Goal: Transaction & Acquisition: Book appointment/travel/reservation

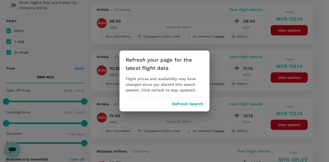
click at [194, 105] on button "Refresh Search" at bounding box center [187, 104] width 31 height 5
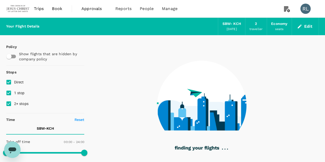
click at [59, 9] on span "Book" at bounding box center [57, 9] width 10 height 6
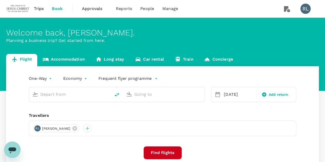
type input "Sibu (SBW)"
type input "Kuching Intl (KCH)"
type input "Sibu (SBW)"
type input "Kuching Intl (KCH)"
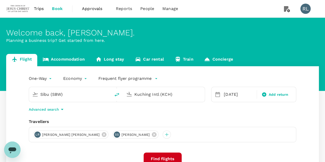
drag, startPoint x: 68, startPoint y: 94, endPoint x: 37, endPoint y: 94, distance: 30.3
click at [37, 94] on div "Sibu (SBW)" at bounding box center [69, 93] width 78 height 11
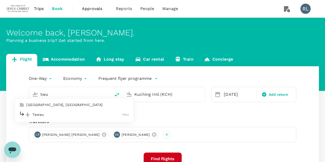
click at [50, 115] on p "Tawau" at bounding box center [76, 114] width 89 height 5
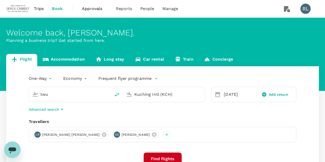
type input "Tawau (TWU)"
drag, startPoint x: 180, startPoint y: 97, endPoint x: 129, endPoint y: 97, distance: 50.3
click at [129, 97] on div "Kuching Intl (KCH)" at bounding box center [163, 93] width 78 height 11
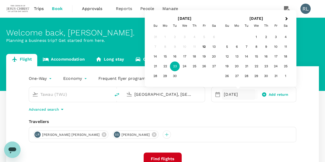
type input "[GEOGRAPHIC_DATA], [GEOGRAPHIC_DATA] (any)"
click at [175, 68] on div "23" at bounding box center [175, 67] width 10 height 10
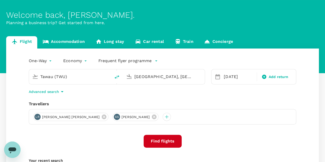
scroll to position [26, 0]
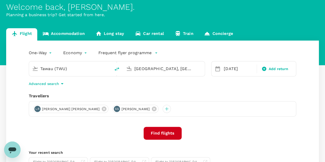
click at [168, 133] on button "Find flights" at bounding box center [163, 133] width 38 height 13
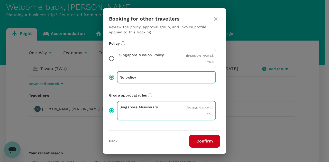
click at [196, 139] on button "Confirm" at bounding box center [204, 141] width 31 height 13
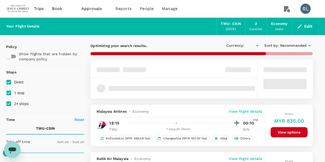
type input "MYR"
type input "1440"
type input "1655"
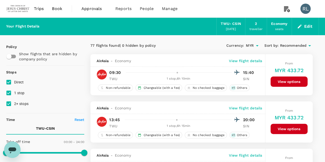
click at [295, 46] on span "Recommended" at bounding box center [293, 46] width 27 height 6
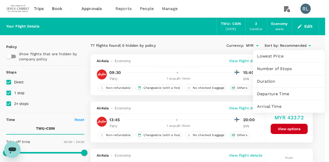
click at [270, 95] on span "Departure Time" at bounding box center [289, 94] width 64 height 6
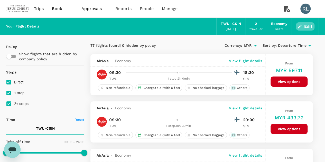
click at [309, 27] on button "Edit" at bounding box center [305, 26] width 18 height 8
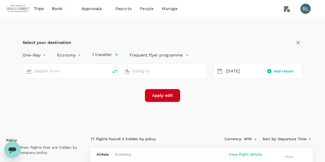
type input "Tawau (TWU)"
click at [189, 71] on input "[GEOGRAPHIC_DATA], [GEOGRAPHIC_DATA] (any)" at bounding box center [164, 71] width 64 height 8
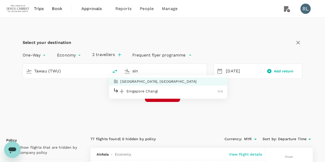
click at [162, 90] on p "Singapore Changi" at bounding box center [171, 91] width 91 height 5
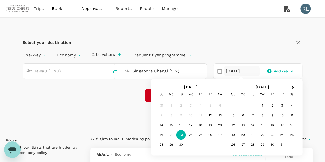
type input "Singapore Changi (SIN)"
click at [309, 85] on div "Select your destination One-Way oneway Economy economy 2 travellers Frequent fl…" at bounding box center [162, 73] width 312 height 111
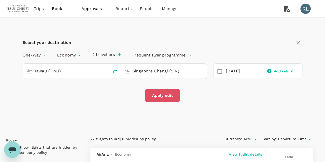
click at [159, 95] on button "Apply edit" at bounding box center [162, 95] width 35 height 13
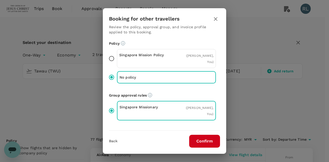
click at [206, 140] on button "Confirm" at bounding box center [204, 141] width 31 height 13
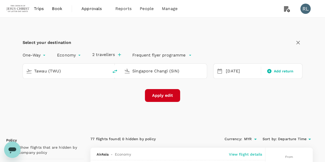
checkbox input "false"
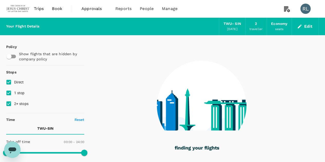
type input "1340"
checkbox input "true"
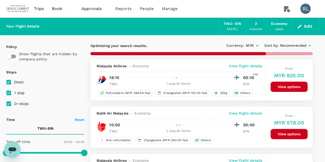
type input "1655"
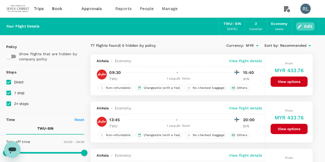
click at [307, 25] on button "Edit" at bounding box center [305, 26] width 18 height 8
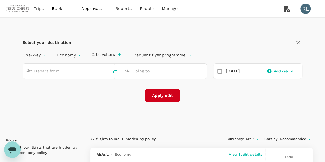
type input "Tawau (TWU)"
type input "Singapore Changi (SIN)"
click at [77, 70] on input "Tawau (TWU)" at bounding box center [66, 71] width 64 height 8
click at [41, 92] on p "Sibu" at bounding box center [72, 91] width 89 height 5
type input "Sibu (SBW)"
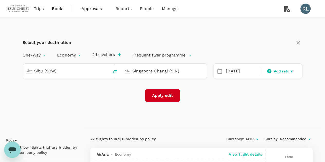
drag, startPoint x: 182, startPoint y: 69, endPoint x: 125, endPoint y: 74, distance: 57.4
click at [125, 74] on div "Singapore Changi (SIN)" at bounding box center [163, 70] width 82 height 11
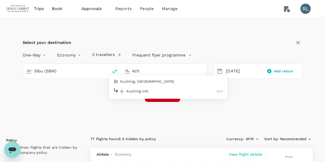
click at [141, 92] on p "Kuching Intl" at bounding box center [171, 91] width 90 height 5
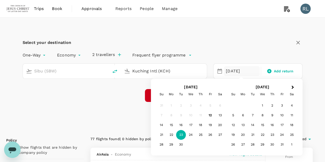
type input "Kuching Intl (KCH)"
click at [254, 46] on div "Select your destination" at bounding box center [163, 42] width 280 height 9
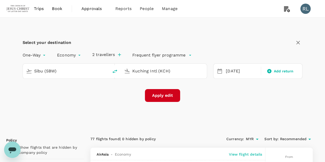
click at [166, 95] on button "Apply edit" at bounding box center [162, 95] width 35 height 13
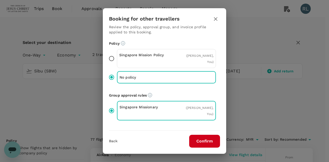
click at [199, 142] on button "Confirm" at bounding box center [204, 141] width 31 height 13
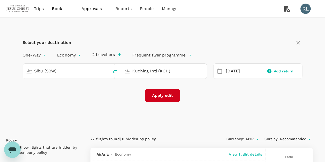
checkbox input "false"
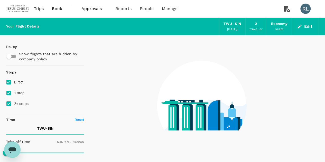
type input "1440"
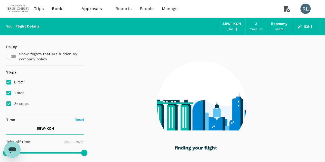
type input "535"
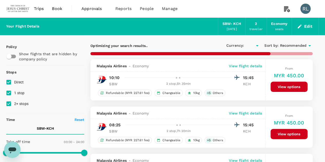
checkbox input "true"
type input "MYR"
type input "1055"
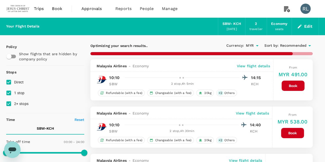
click at [299, 46] on span "Recommended" at bounding box center [293, 46] width 27 height 6
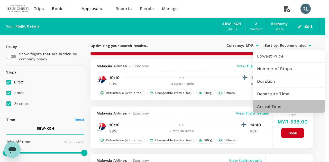
click at [273, 106] on span "Arrival Time" at bounding box center [289, 106] width 64 height 6
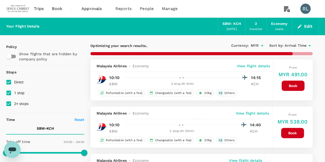
checkbox input "false"
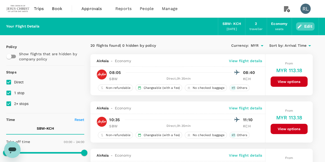
click at [307, 26] on button "Edit" at bounding box center [305, 26] width 18 height 8
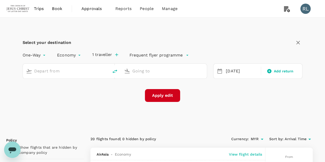
type input "Kuching Intl (KCH)"
type input "Singapore Changi (SIN)"
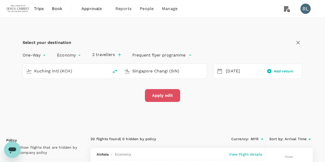
click at [168, 94] on button "Apply edit" at bounding box center [162, 95] width 35 height 13
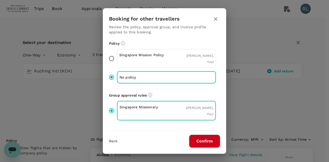
click at [209, 140] on button "Confirm" at bounding box center [204, 141] width 31 height 13
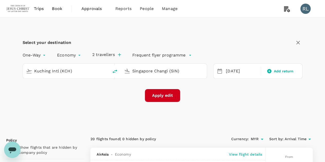
checkbox input "false"
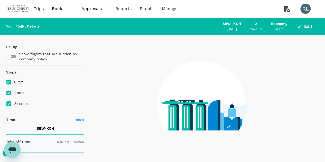
type input "1440"
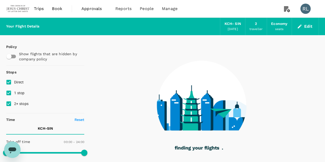
click at [8, 92] on input "1 stop" at bounding box center [8, 93] width 11 height 11
checkbox input "false"
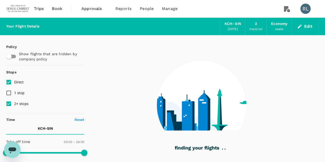
click at [9, 104] on input "2+ stops" at bounding box center [8, 103] width 11 height 11
checkbox input "false"
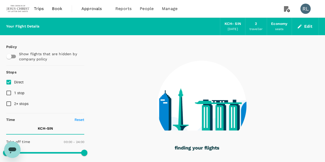
type input "1215"
checkbox input "true"
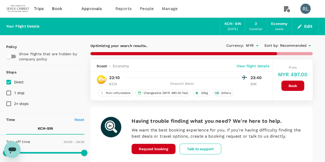
click at [306, 25] on button "Edit" at bounding box center [305, 26] width 18 height 8
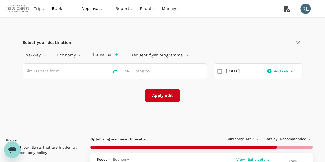
type input "Kuching Intl (KCH)"
type input "Singapore Changi (SIN)"
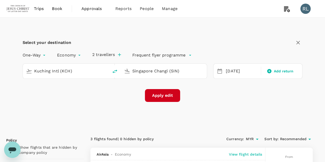
drag, startPoint x: 84, startPoint y: 71, endPoint x: 23, endPoint y: 71, distance: 61.1
click at [23, 71] on div "Kuching Intl (KCH)" at bounding box center [66, 71] width 86 height 15
click at [40, 91] on p "Sibu" at bounding box center [72, 91] width 89 height 5
type input "Sibu (SBW)"
drag, startPoint x: 184, startPoint y: 70, endPoint x: 121, endPoint y: 72, distance: 63.7
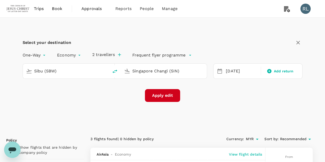
click at [121, 72] on div "Sibu (SBW) Singapore Changi (SIN)" at bounding box center [115, 70] width 184 height 15
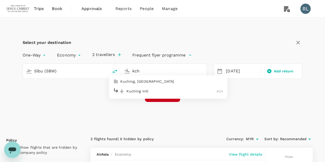
click at [140, 92] on p "Kuching Intl" at bounding box center [171, 91] width 90 height 5
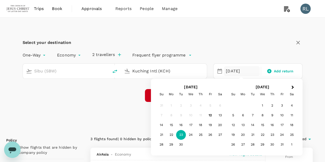
type input "Kuching Intl (KCH)"
click at [116, 109] on div "Select your destination One-Way oneway Economy economy 2 travellers Frequent fl…" at bounding box center [162, 73] width 312 height 111
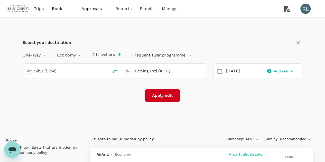
click at [169, 93] on button "Apply edit" at bounding box center [162, 95] width 35 height 13
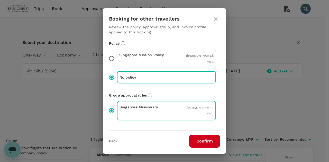
click at [198, 142] on button "Confirm" at bounding box center [204, 141] width 31 height 13
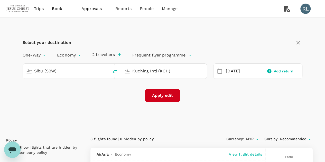
checkbox input "false"
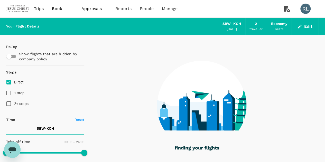
type input "535"
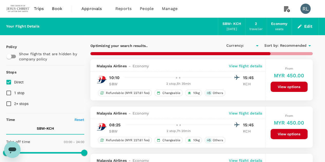
checkbox input "true"
type input "MYR"
type input "1055"
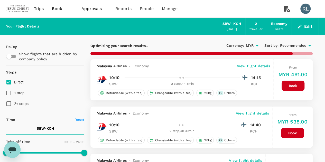
click at [297, 44] on span "Recommended" at bounding box center [293, 46] width 27 height 6
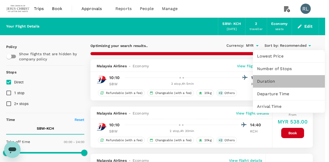
click at [272, 81] on span "Duration" at bounding box center [289, 81] width 64 height 6
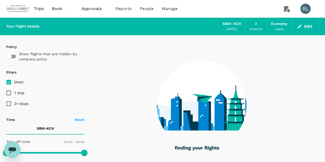
checkbox input "false"
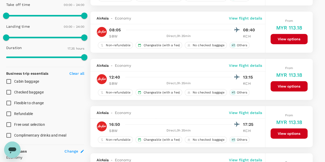
scroll to position [128, 0]
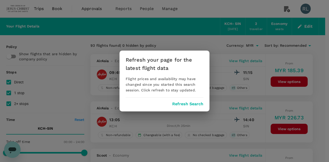
click at [188, 105] on button "Refresh Search" at bounding box center [187, 104] width 31 height 5
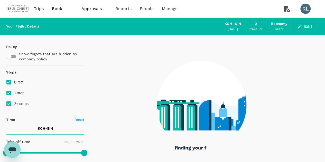
click at [307, 26] on button "Edit" at bounding box center [305, 26] width 18 height 8
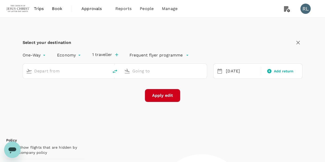
type input "Kuching Intl (KCH)"
type input "Singapore Changi (SIN)"
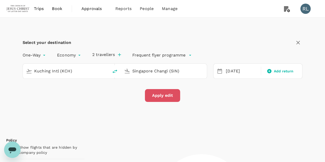
click at [167, 95] on button "Apply edit" at bounding box center [162, 95] width 35 height 13
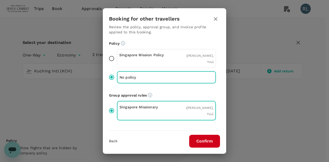
click at [199, 141] on button "Confirm" at bounding box center [204, 141] width 31 height 13
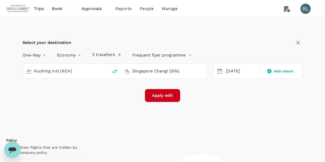
checkbox input "false"
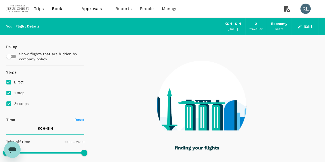
type input "1215"
checkbox input "true"
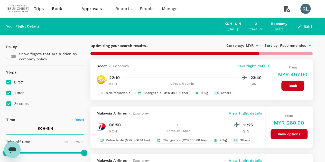
click at [286, 46] on span "Recommended" at bounding box center [293, 46] width 27 height 6
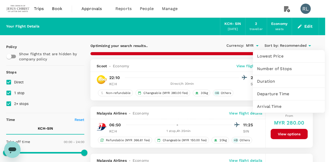
click at [273, 94] on span "Departure Time" at bounding box center [289, 94] width 64 height 6
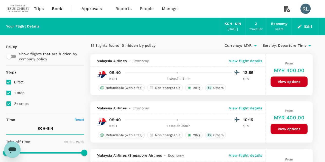
click at [294, 46] on span "Departure Time" at bounding box center [292, 46] width 28 height 6
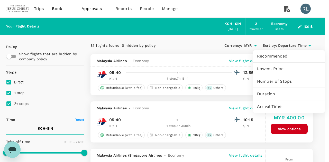
click at [265, 94] on span "Duration" at bounding box center [289, 94] width 64 height 6
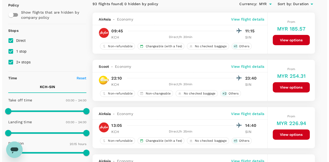
scroll to position [51, 0]
